Goal: Information Seeking & Learning: Find specific fact

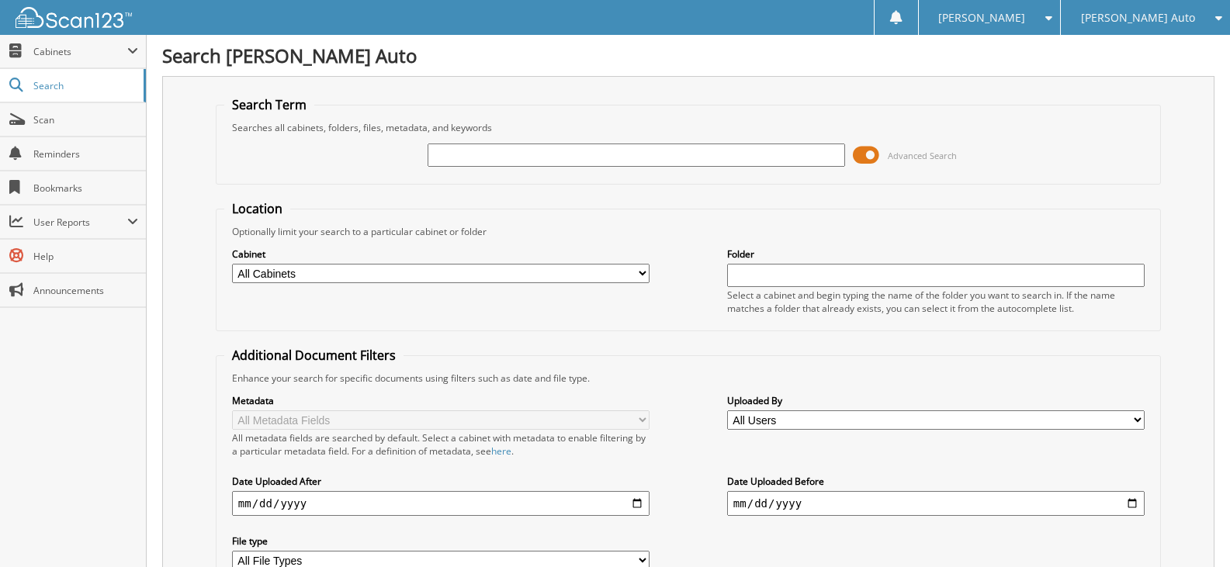
click at [544, 159] on input "text" at bounding box center [637, 155] width 418 height 23
type input "a29898"
drag, startPoint x: 522, startPoint y: 148, endPoint x: 332, endPoint y: 150, distance: 190.1
click at [332, 150] on div "a29898 Advanced Search" at bounding box center [688, 155] width 928 height 42
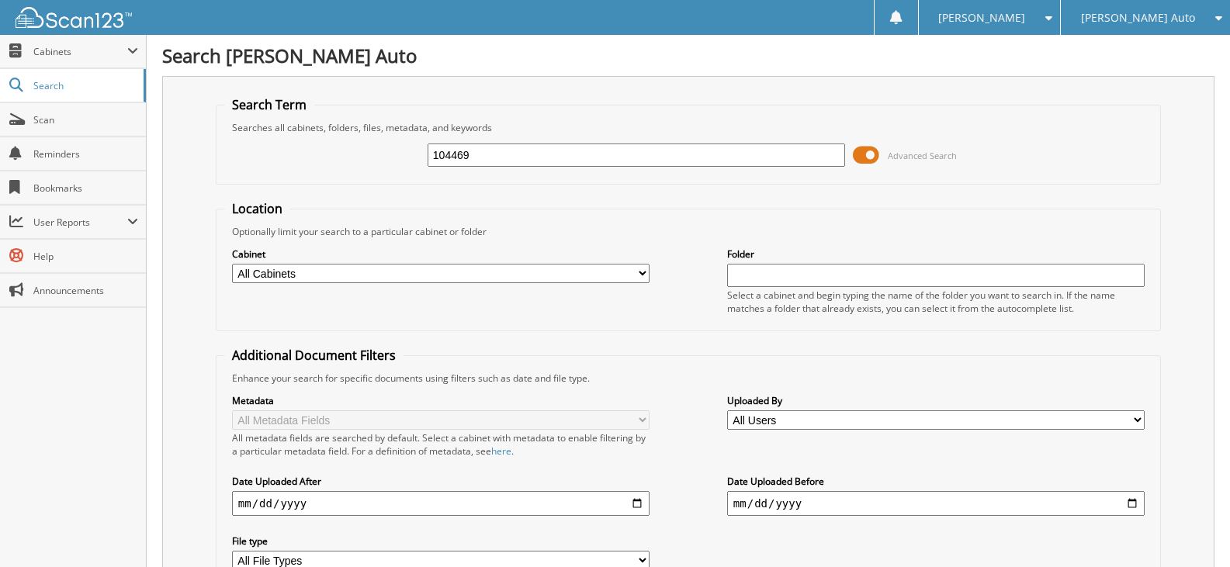
type input "104469"
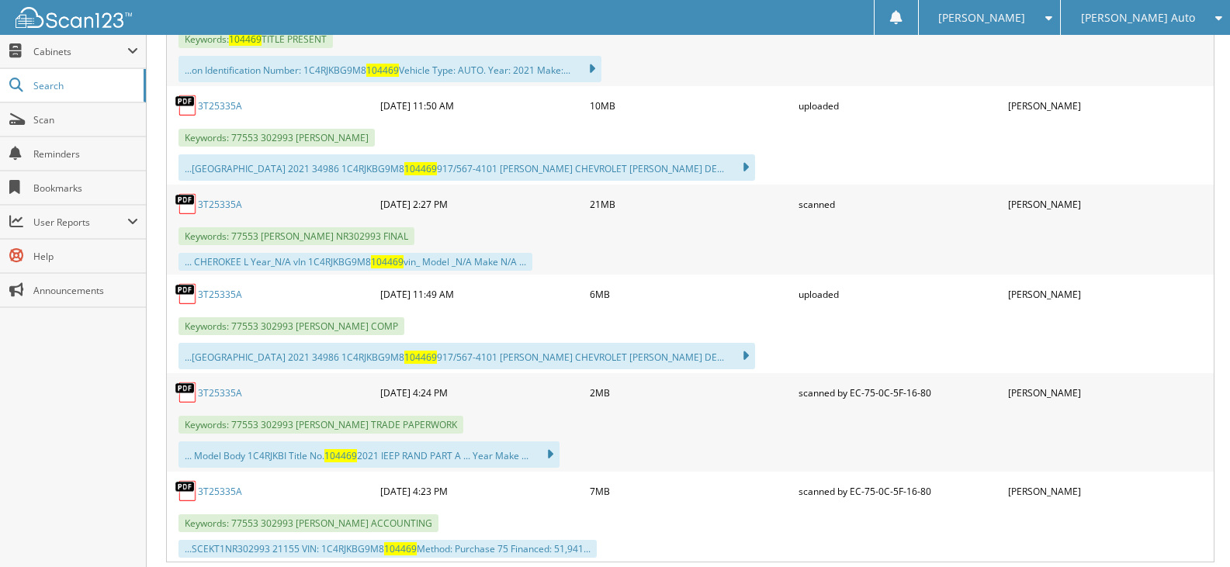
scroll to position [388, 0]
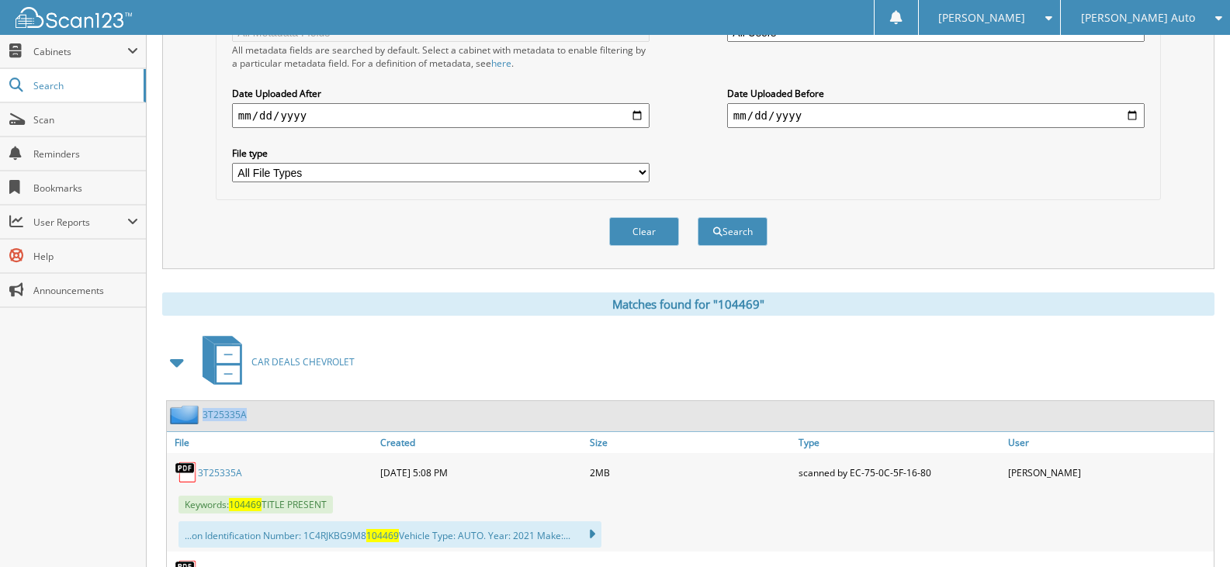
drag, startPoint x: 258, startPoint y: 416, endPoint x: 211, endPoint y: 407, distance: 47.5
click at [210, 408] on div "3T25335A" at bounding box center [690, 416] width 1047 height 30
copy link "T25335A"
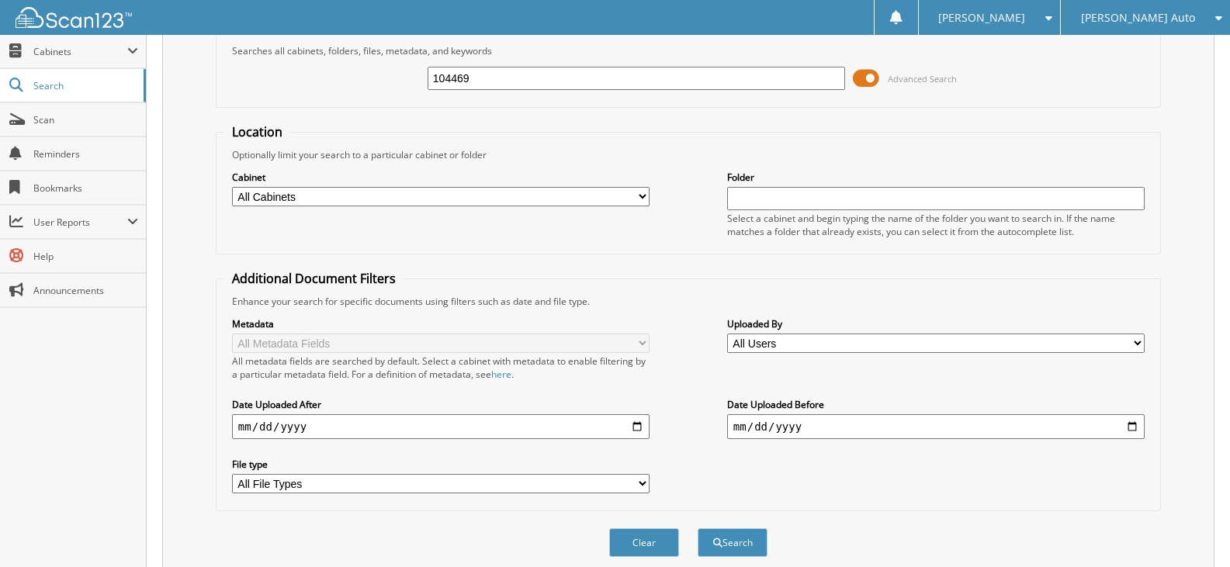
scroll to position [0, 0]
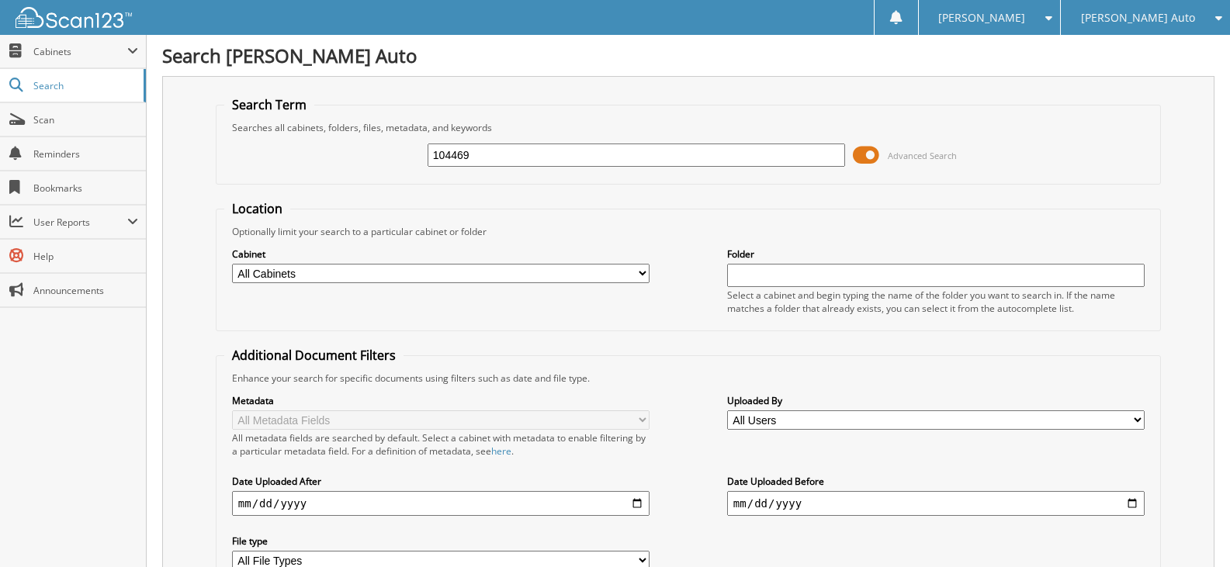
click at [483, 151] on input "104469" at bounding box center [637, 155] width 418 height 23
click at [483, 152] on input "104469" at bounding box center [637, 155] width 418 height 23
paste input "T25335A"
click at [435, 154] on input "T25335B" at bounding box center [637, 155] width 418 height 23
type input "3T25335B"
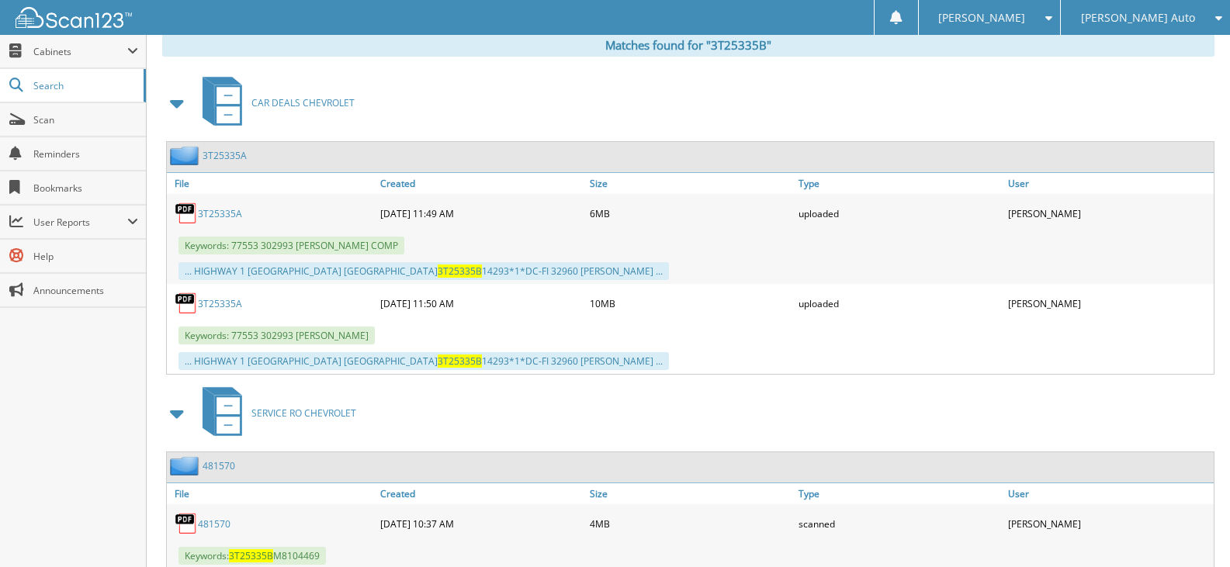
scroll to position [619, 0]
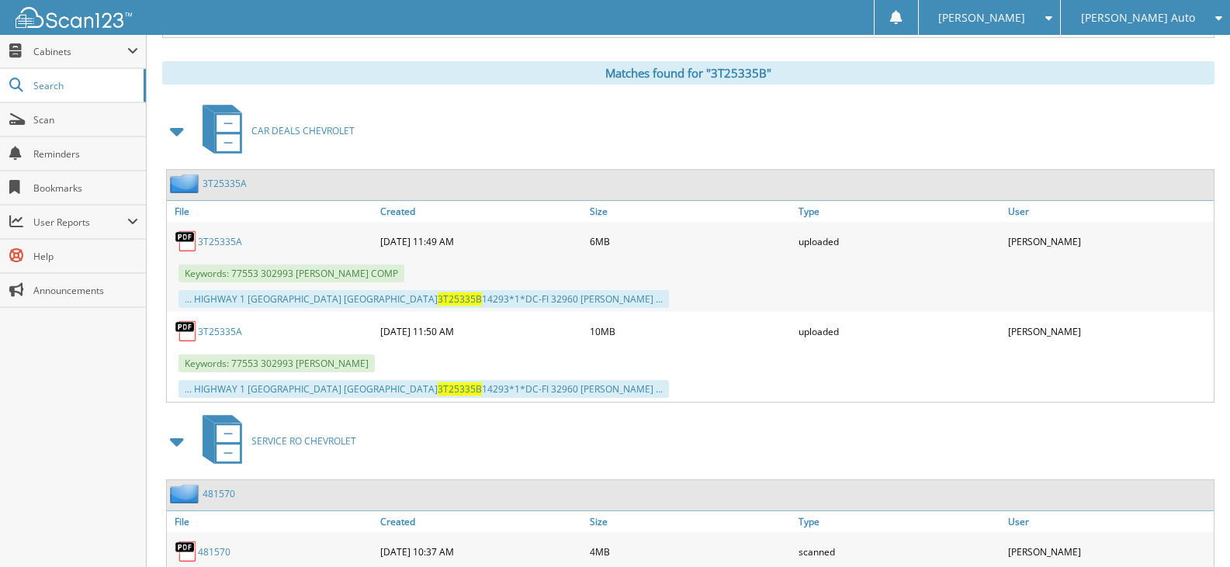
click at [233, 187] on link "3T25335A" at bounding box center [225, 183] width 44 height 13
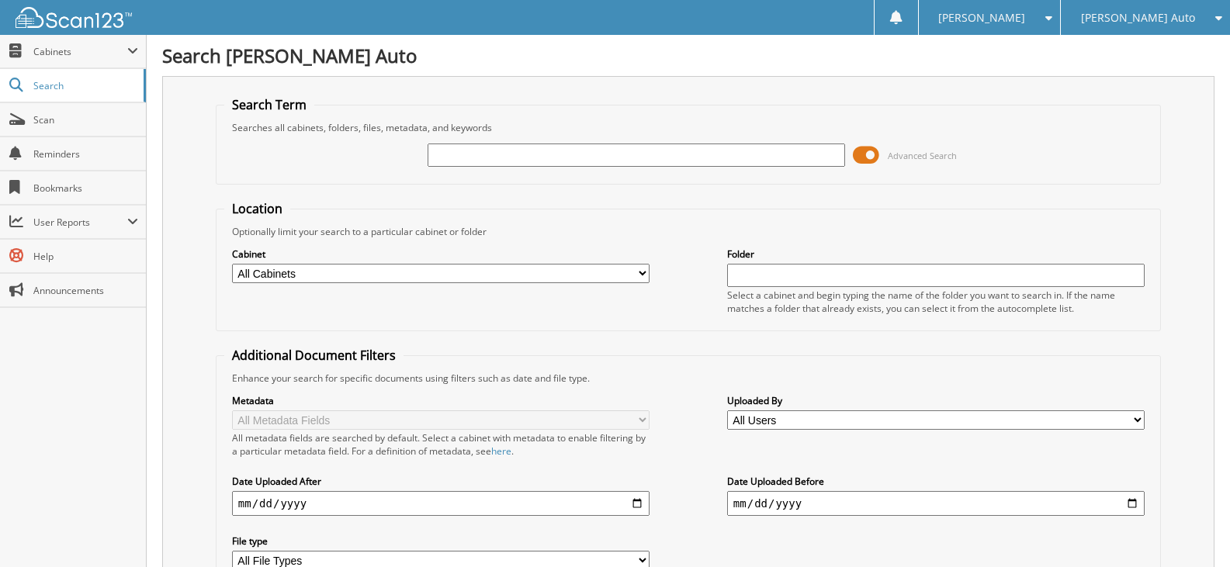
click at [512, 149] on input "text" at bounding box center [637, 155] width 418 height 23
type input "497045"
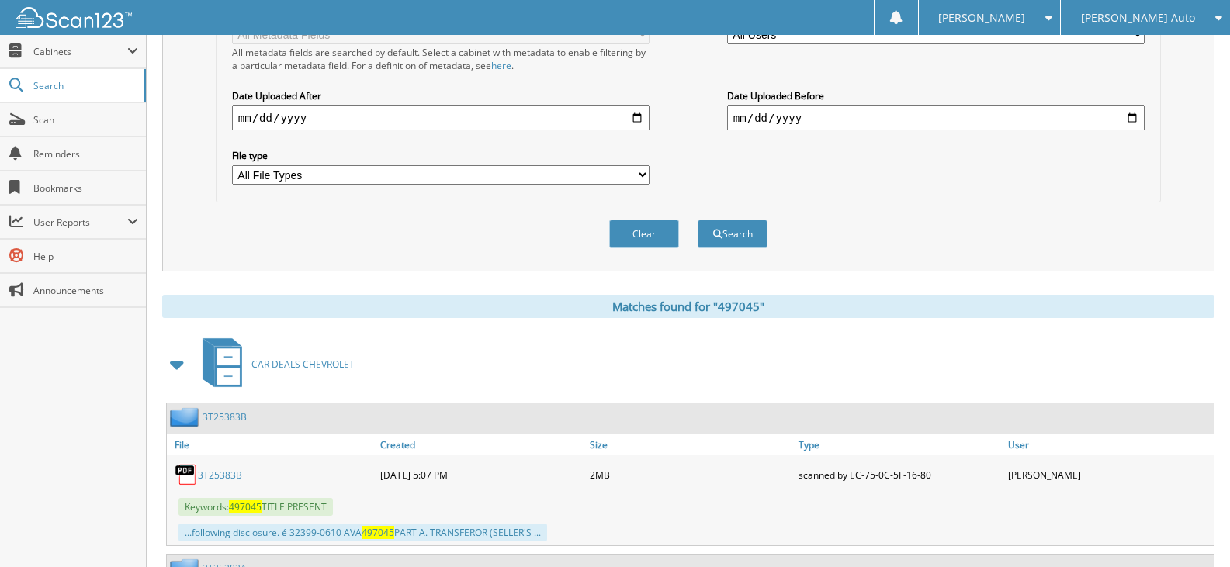
scroll to position [698, 0]
